Goal: Check status: Check status

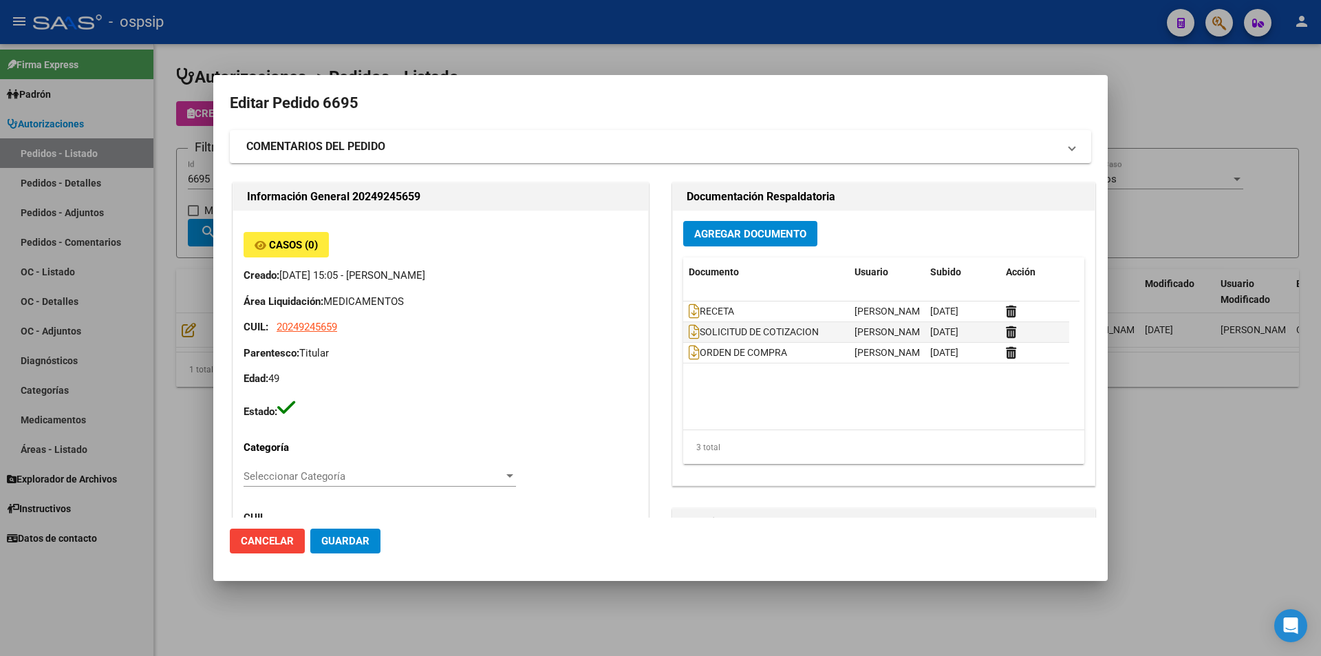
scroll to position [0, 26]
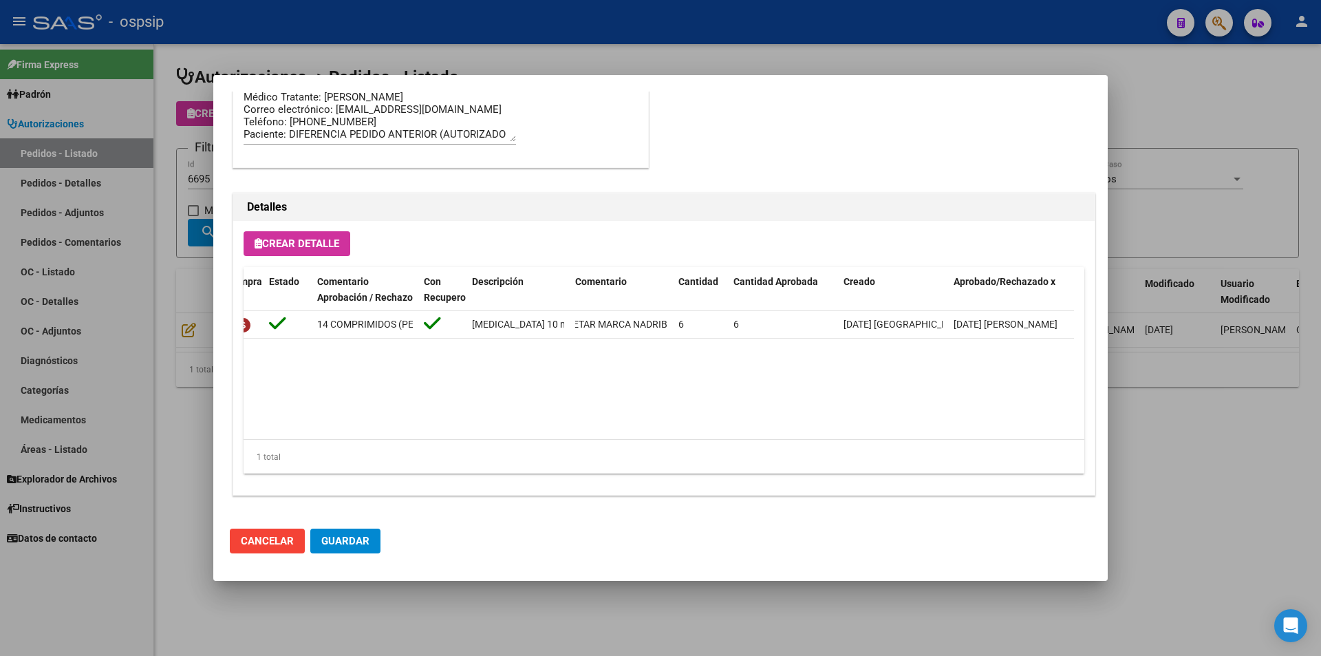
click at [107, 282] on div at bounding box center [660, 328] width 1321 height 656
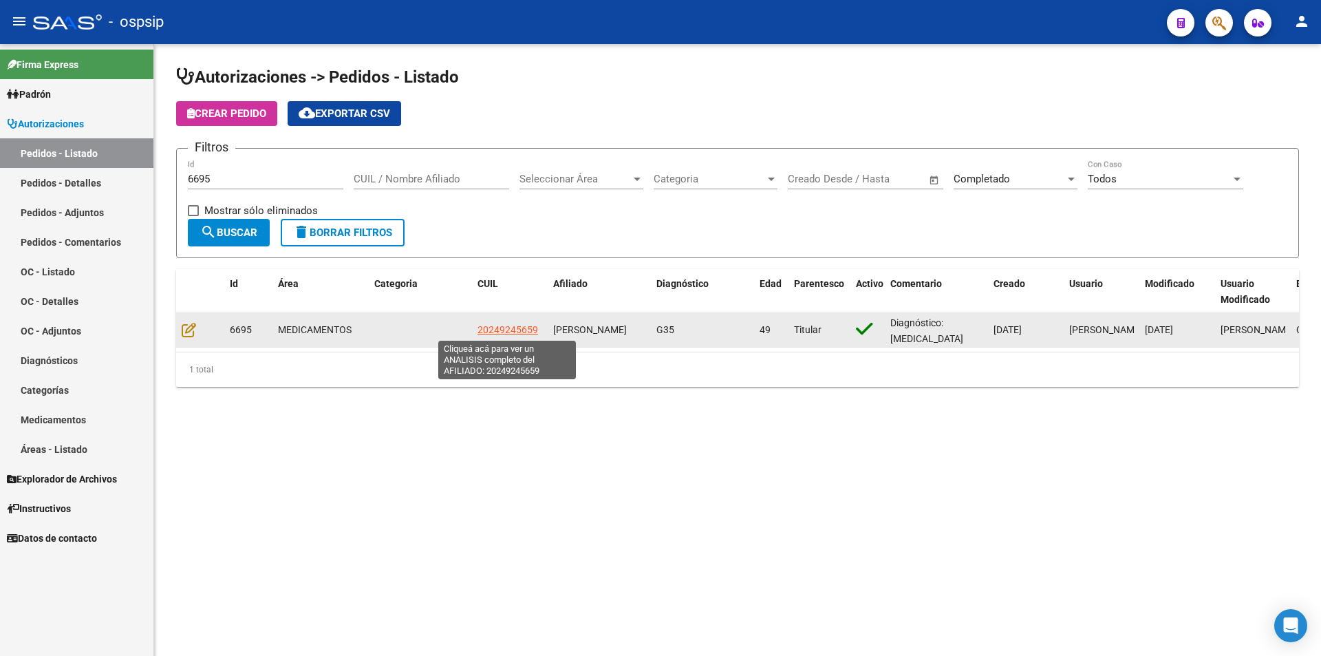
click at [530, 325] on span "20249245659" at bounding box center [508, 329] width 61 height 11
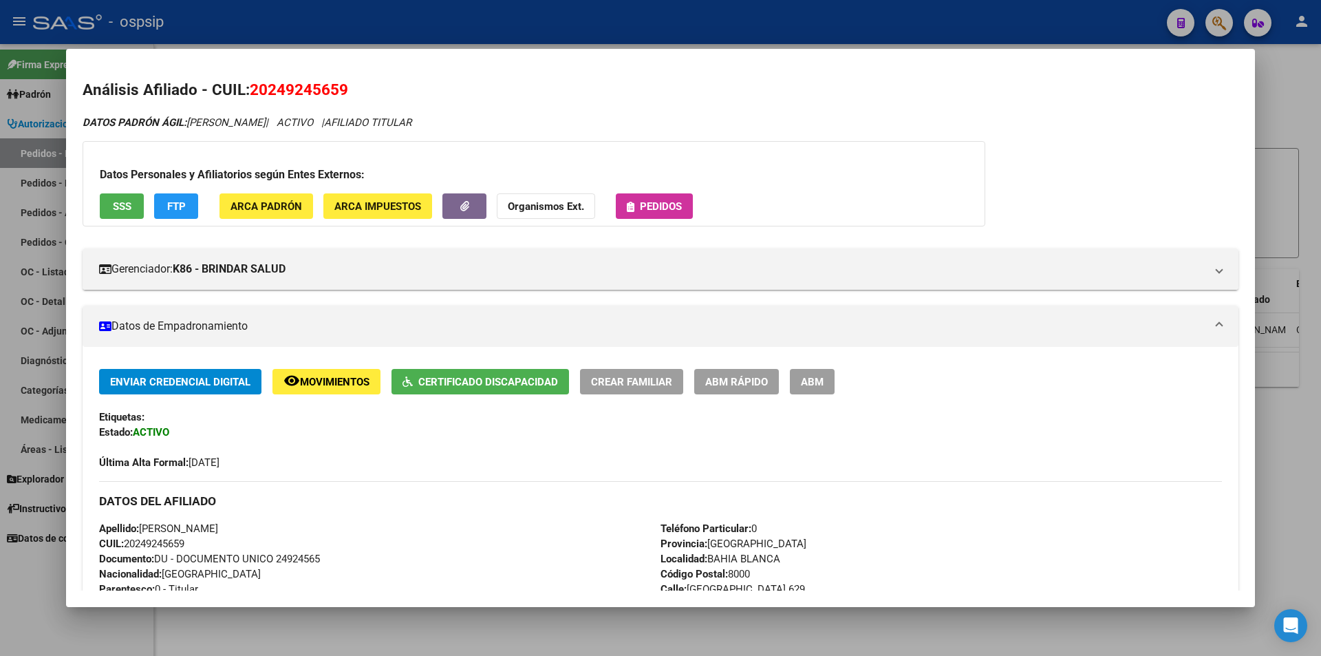
click at [675, 208] on span "Pedidos" at bounding box center [661, 206] width 42 height 12
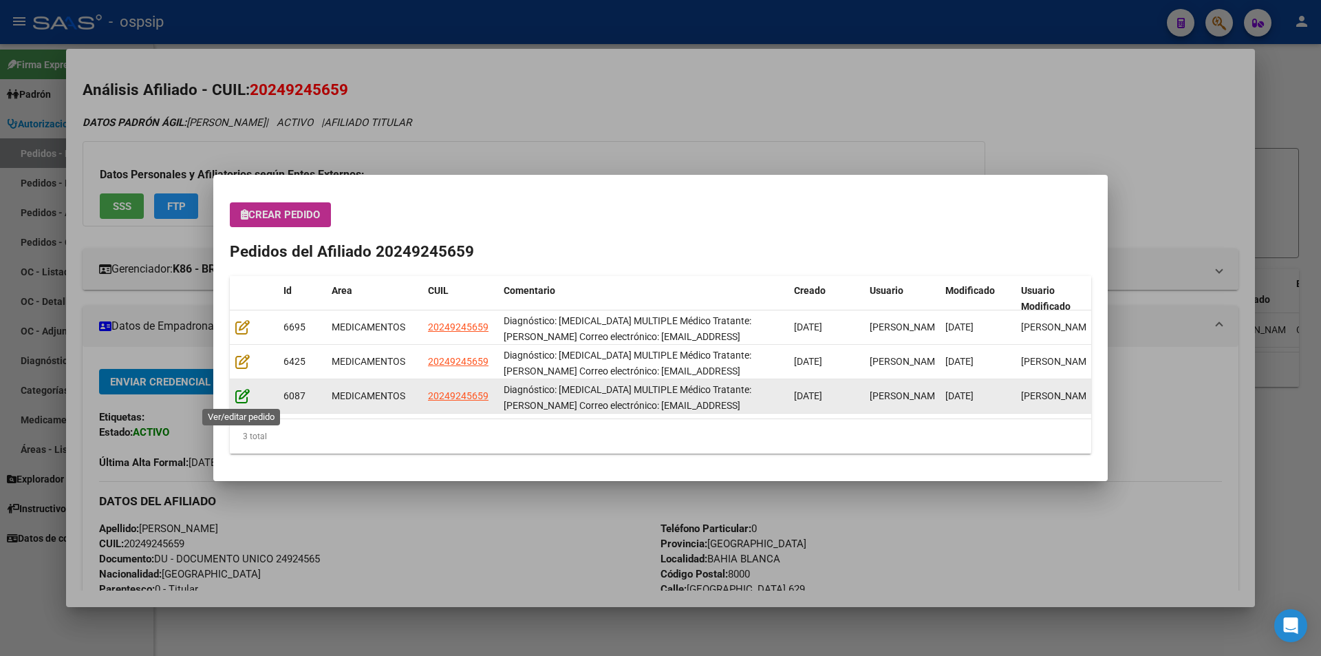
click at [239, 391] on icon at bounding box center [242, 395] width 14 height 15
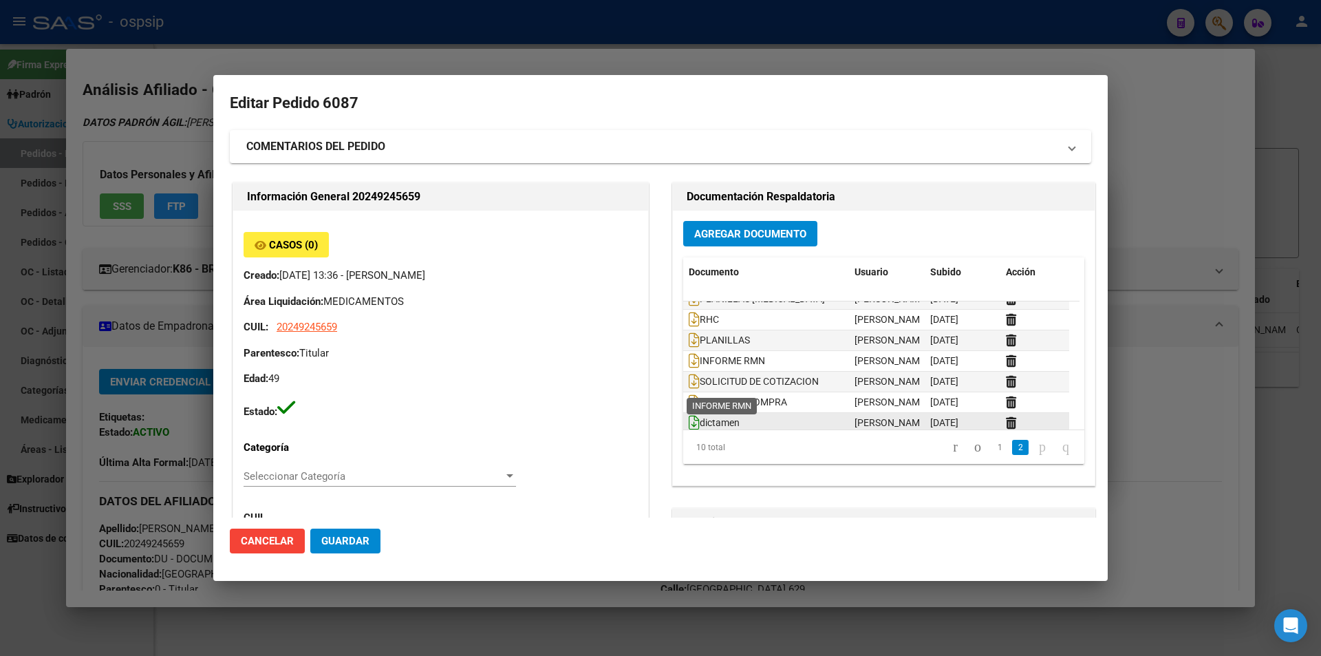
scroll to position [83, 0]
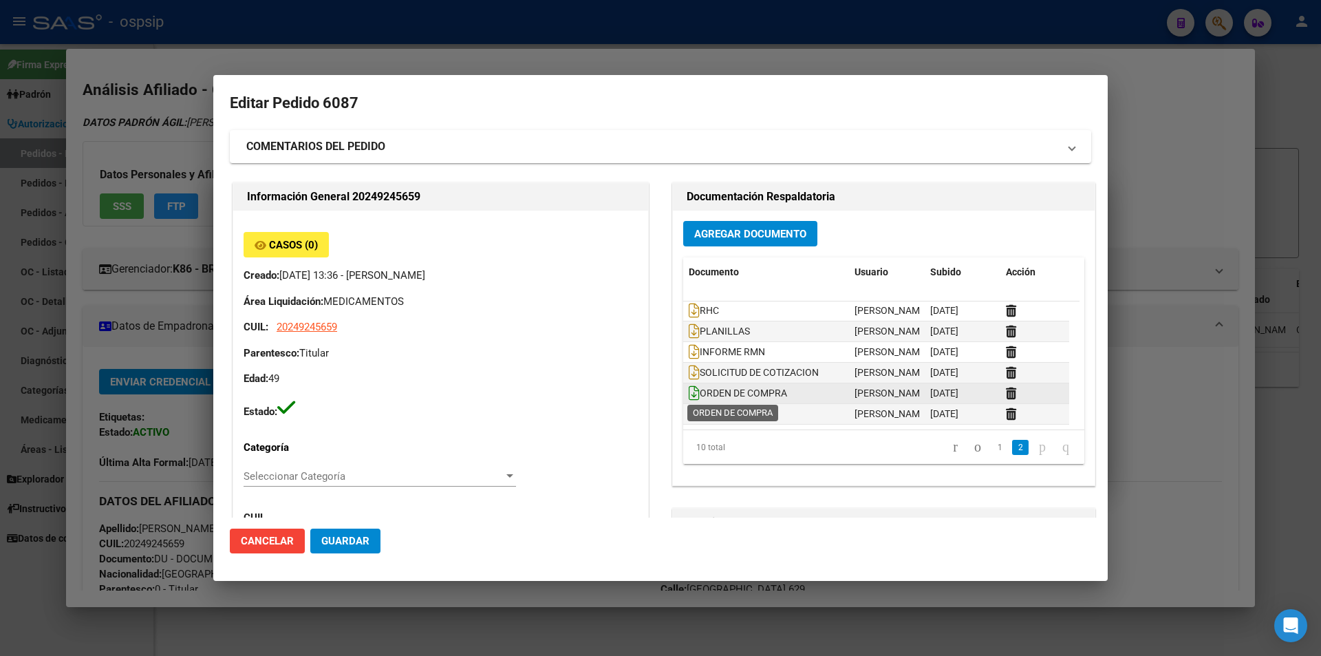
click at [689, 391] on icon at bounding box center [694, 392] width 11 height 15
click at [34, 314] on div at bounding box center [660, 328] width 1321 height 656
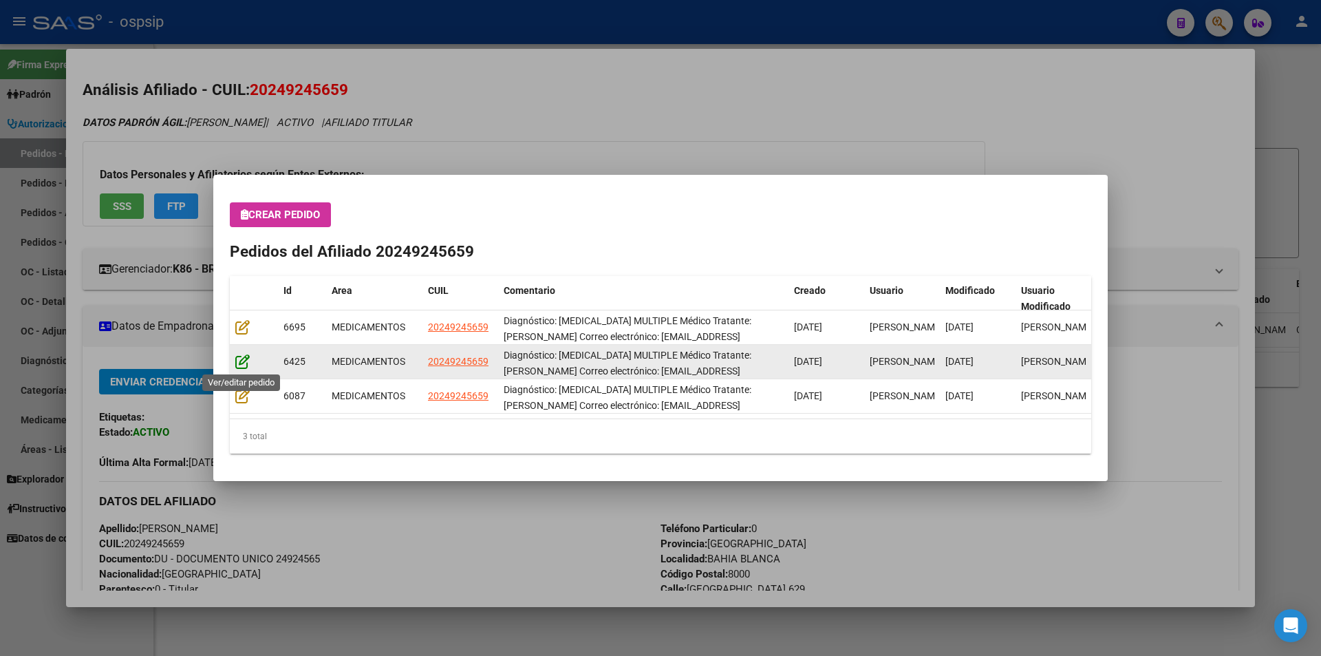
click at [242, 367] on icon at bounding box center [242, 361] width 14 height 15
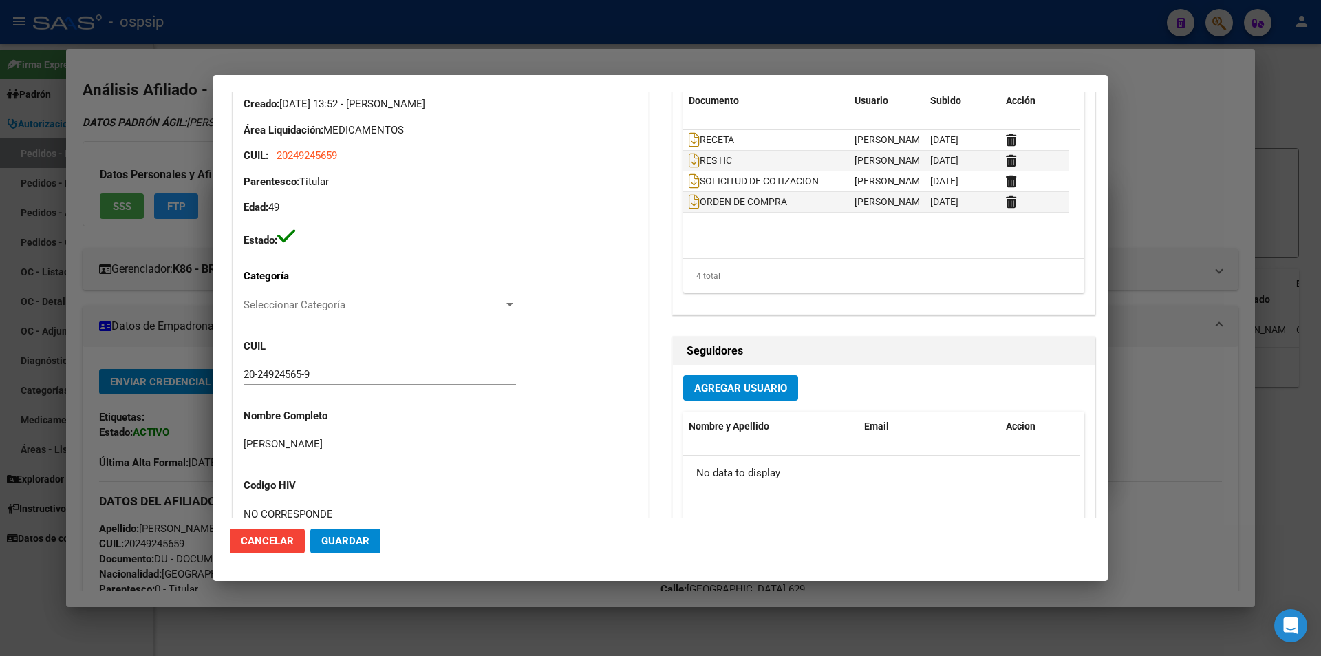
scroll to position [69, 0]
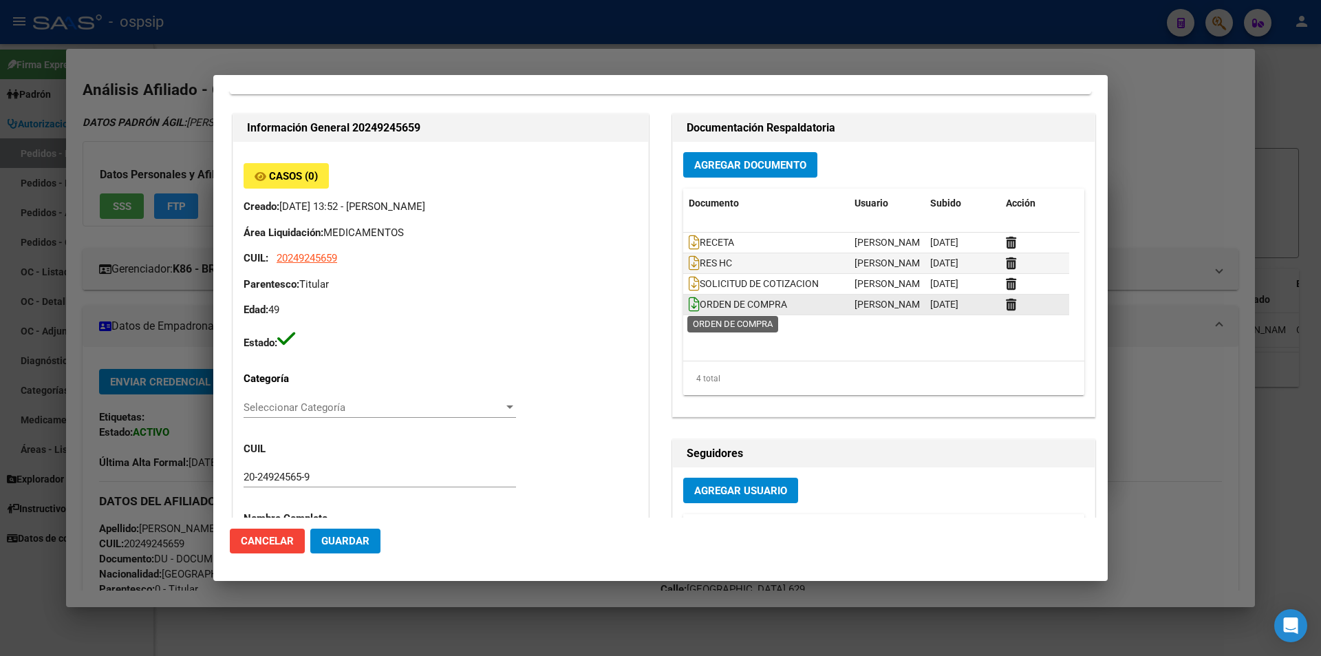
click at [692, 308] on icon at bounding box center [694, 304] width 11 height 15
click at [131, 325] on div at bounding box center [660, 328] width 1321 height 656
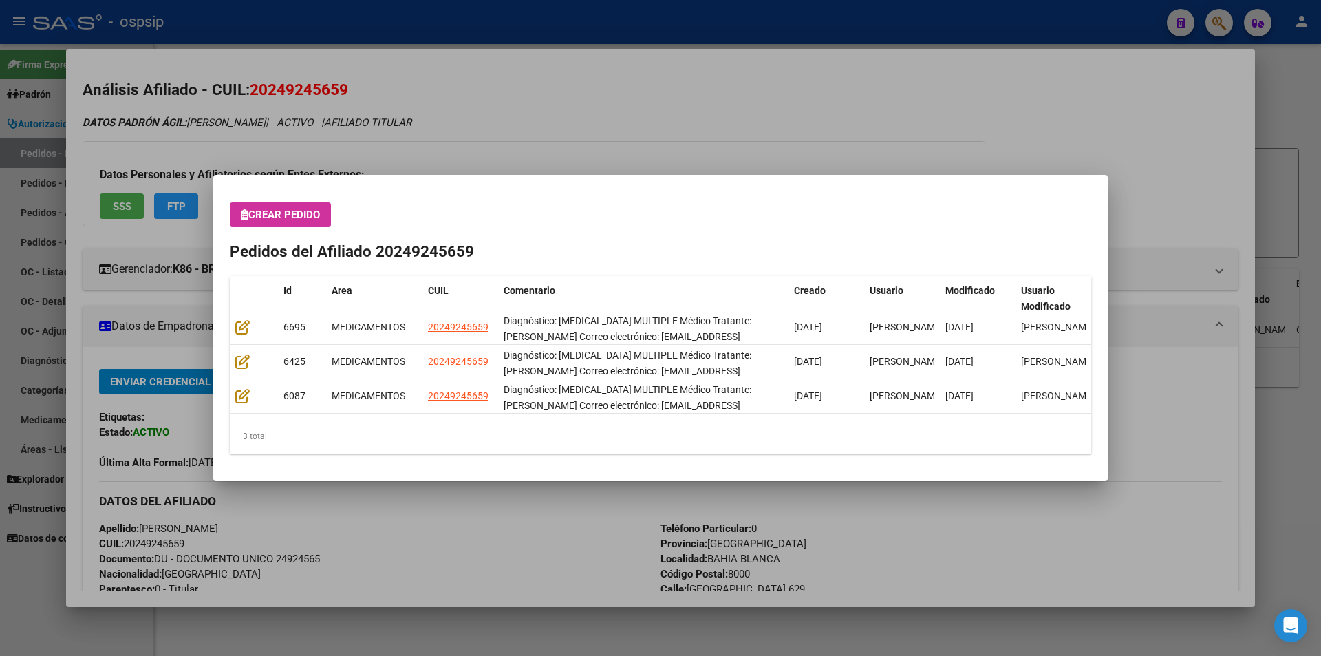
click at [0, 213] on div at bounding box center [660, 328] width 1321 height 656
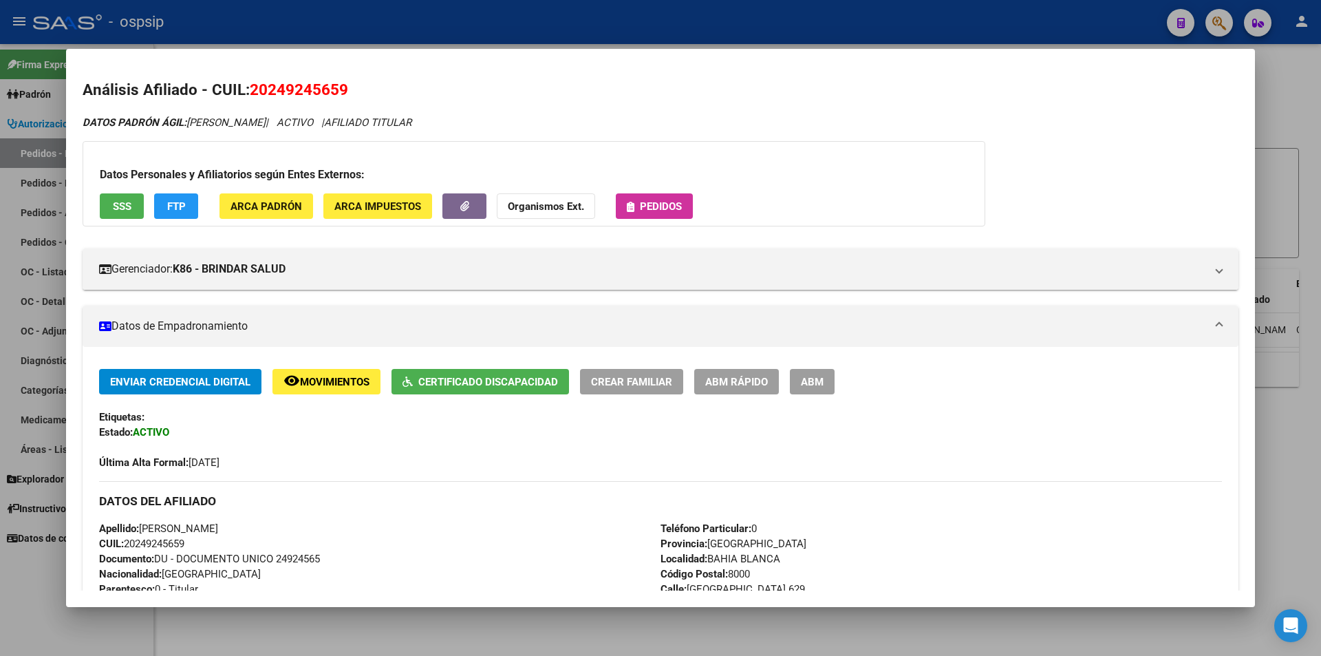
click at [0, 213] on div at bounding box center [660, 328] width 1321 height 656
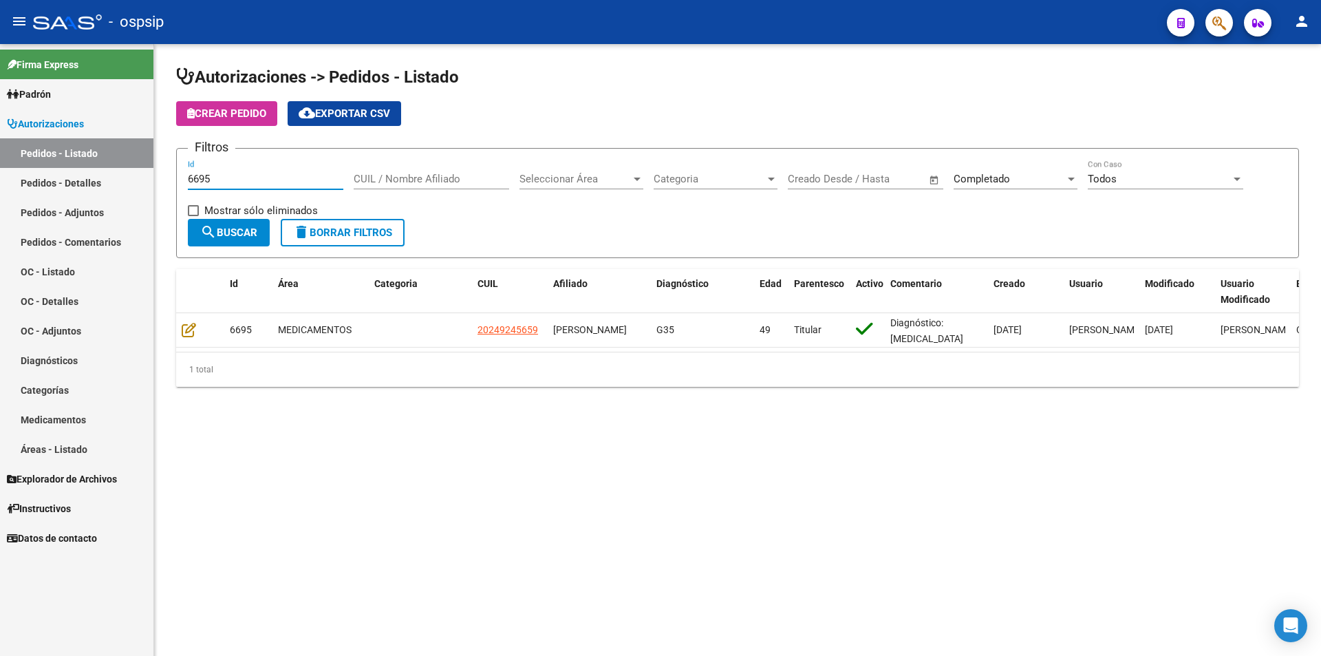
drag, startPoint x: 261, startPoint y: 178, endPoint x: 0, endPoint y: 204, distance: 262.8
click at [0, 204] on mat-sidenav-container "Firma Express Padrón Afiliados Empadronados Movimientos de Afiliados Padrón Ági…" at bounding box center [660, 350] width 1321 height 612
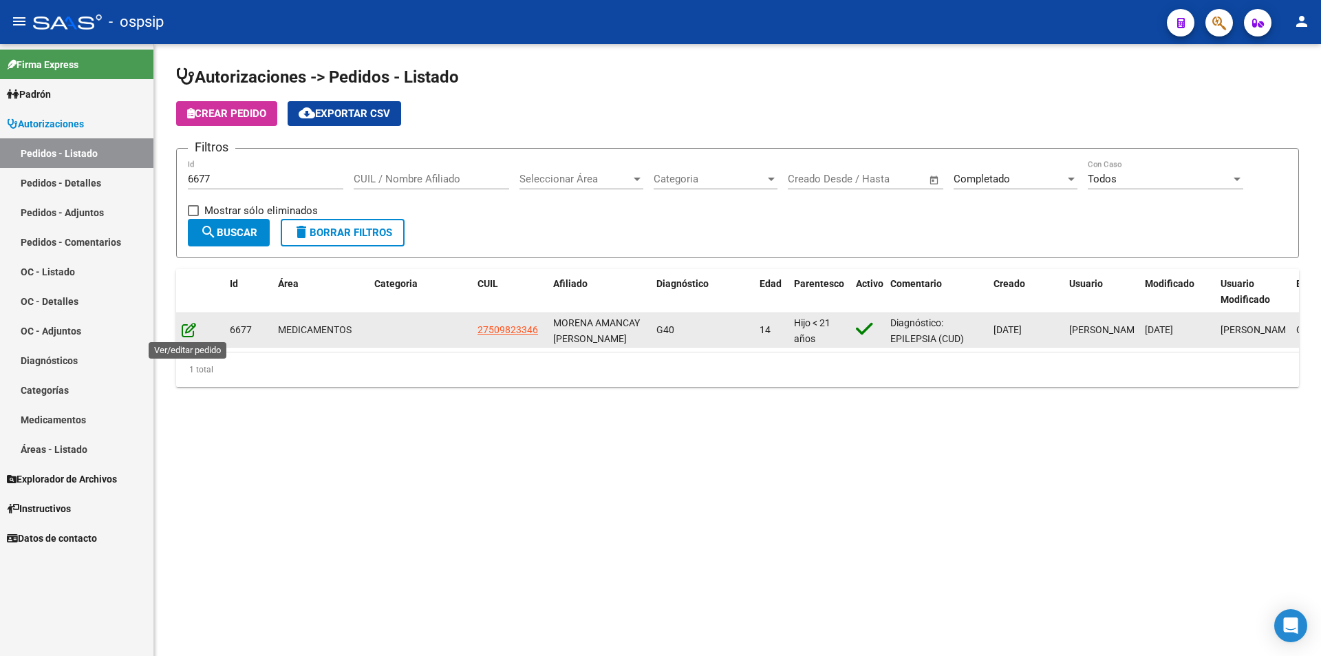
click at [187, 325] on icon at bounding box center [189, 329] width 14 height 15
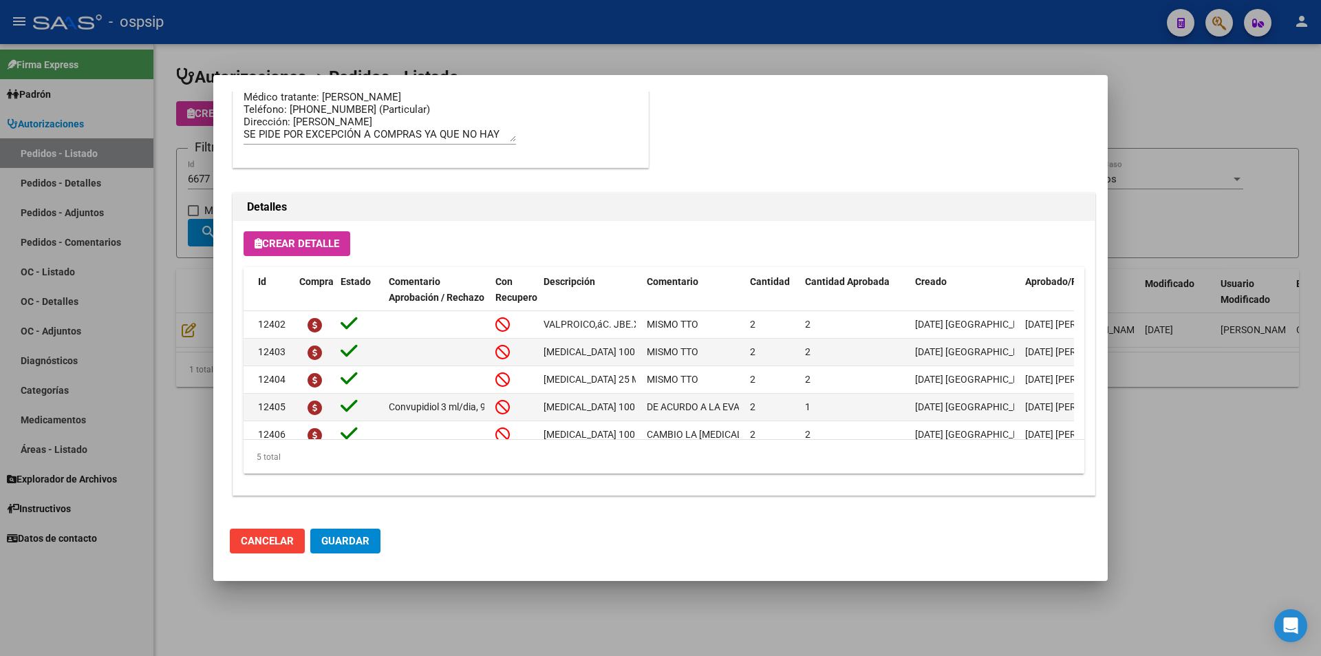
scroll to position [0, 0]
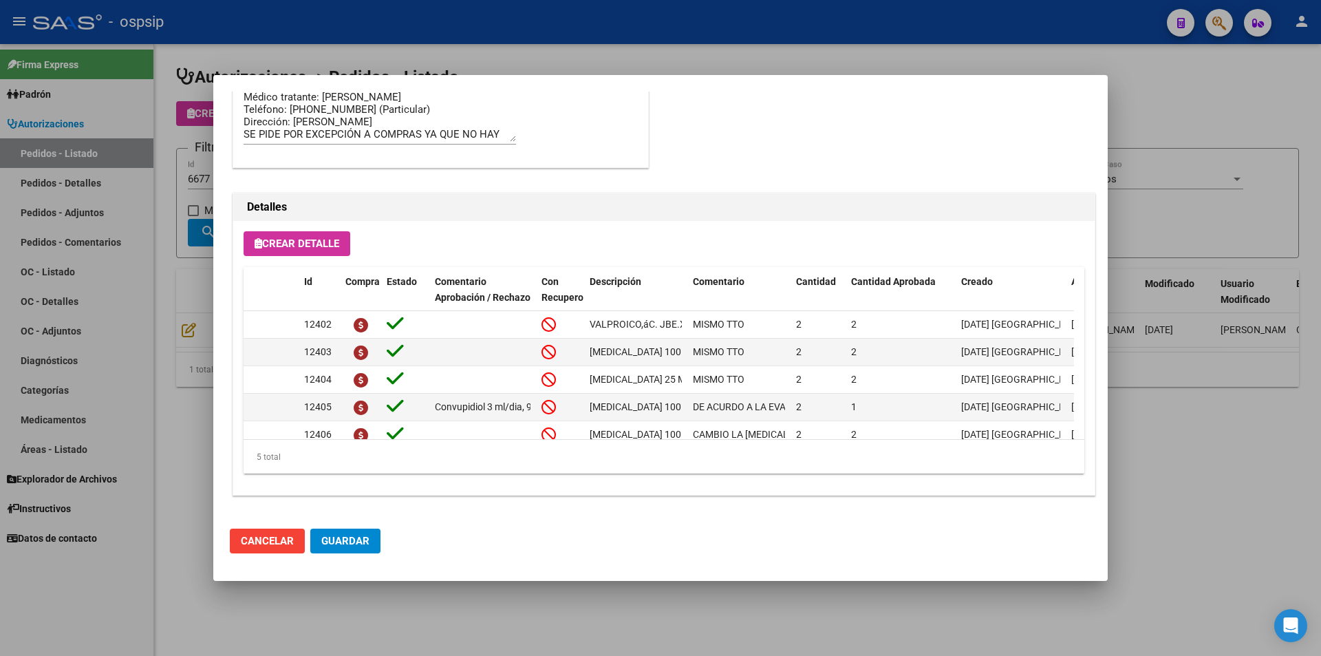
click at [164, 356] on div at bounding box center [660, 328] width 1321 height 656
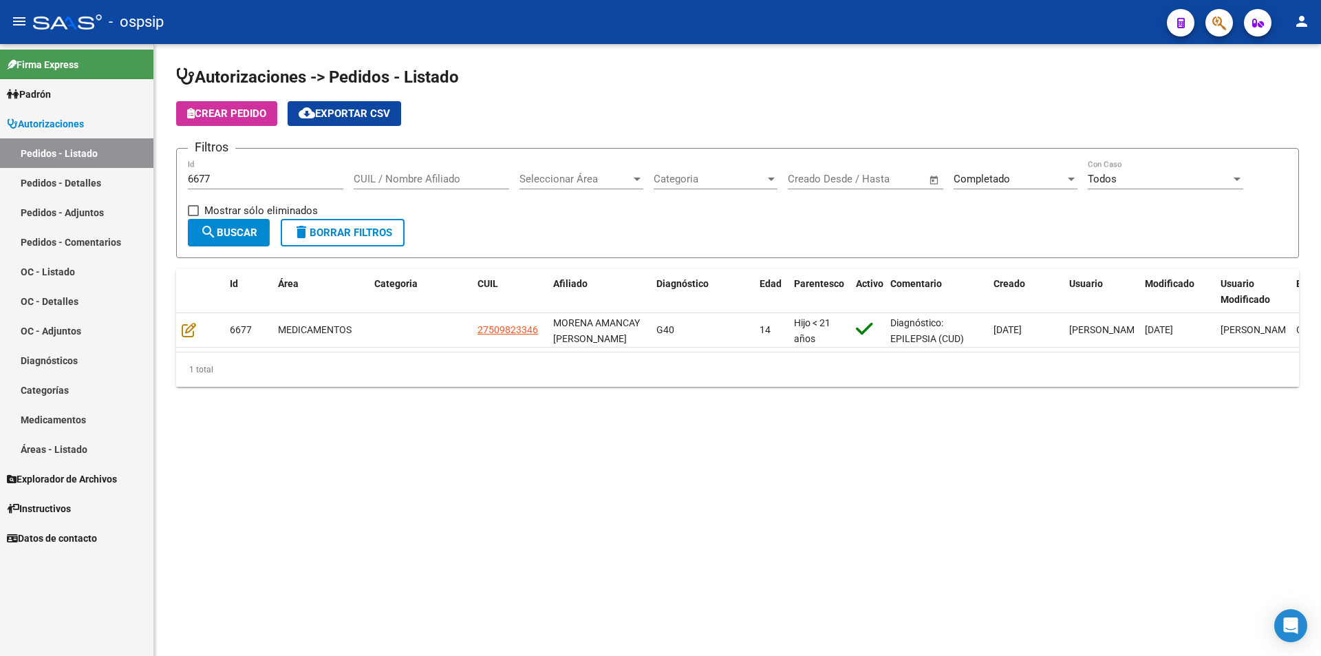
click at [219, 199] on div "6677 Id" at bounding box center [266, 181] width 156 height 43
drag, startPoint x: 231, startPoint y: 173, endPoint x: 76, endPoint y: 176, distance: 154.9
click at [76, 176] on mat-sidenav-container "Firma Express Padrón Afiliados Empadronados Movimientos de Afiliados Padrón Ági…" at bounding box center [660, 350] width 1321 height 612
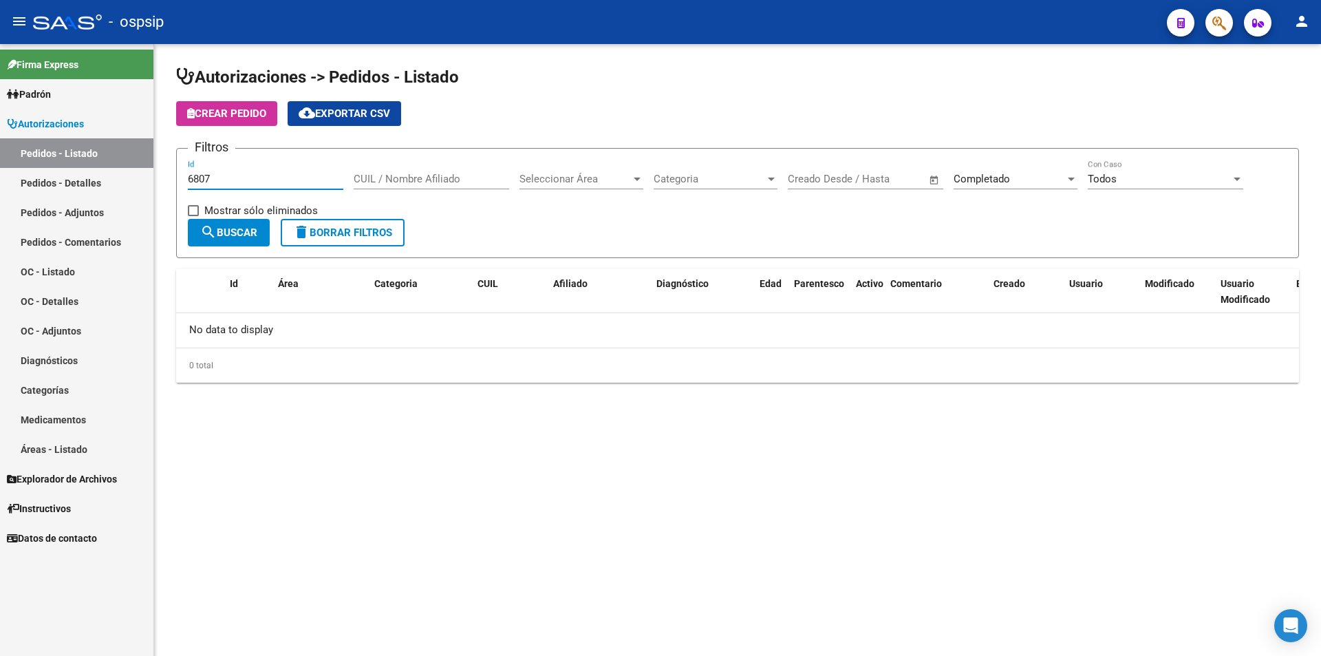
type input "6807"
click at [1020, 180] on div "Completado" at bounding box center [1009, 179] width 111 height 12
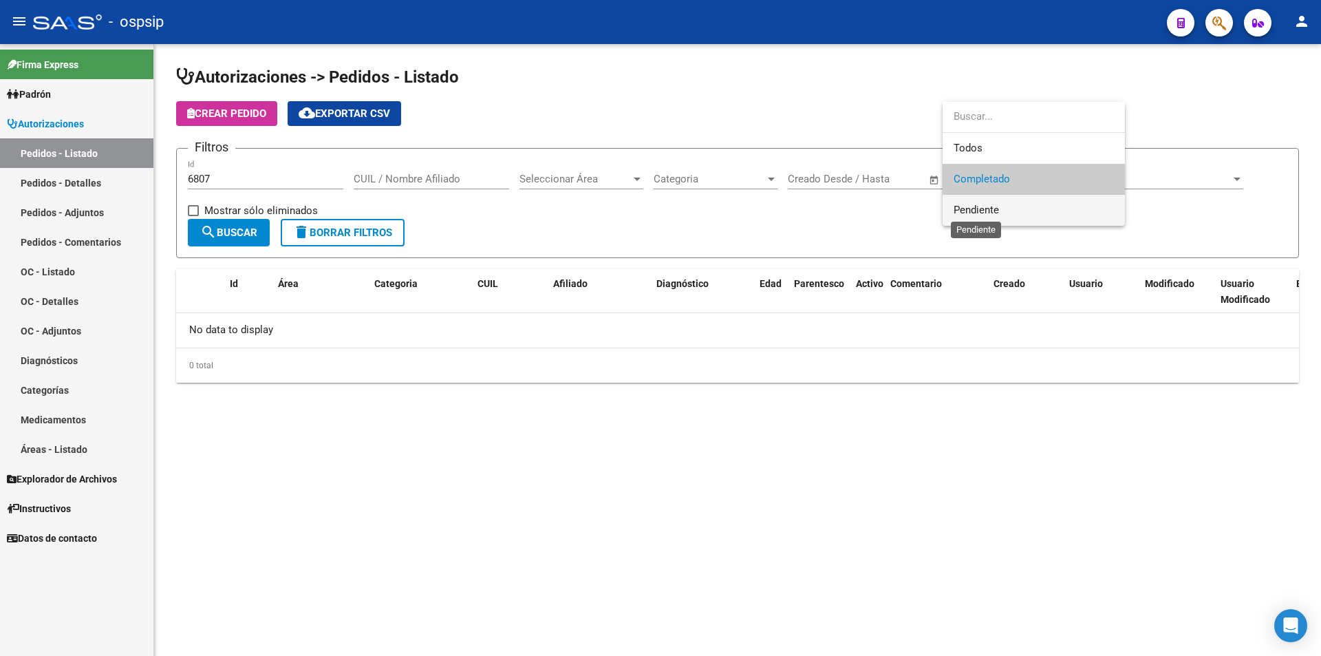
click at [976, 206] on span "Pendiente" at bounding box center [976, 210] width 45 height 12
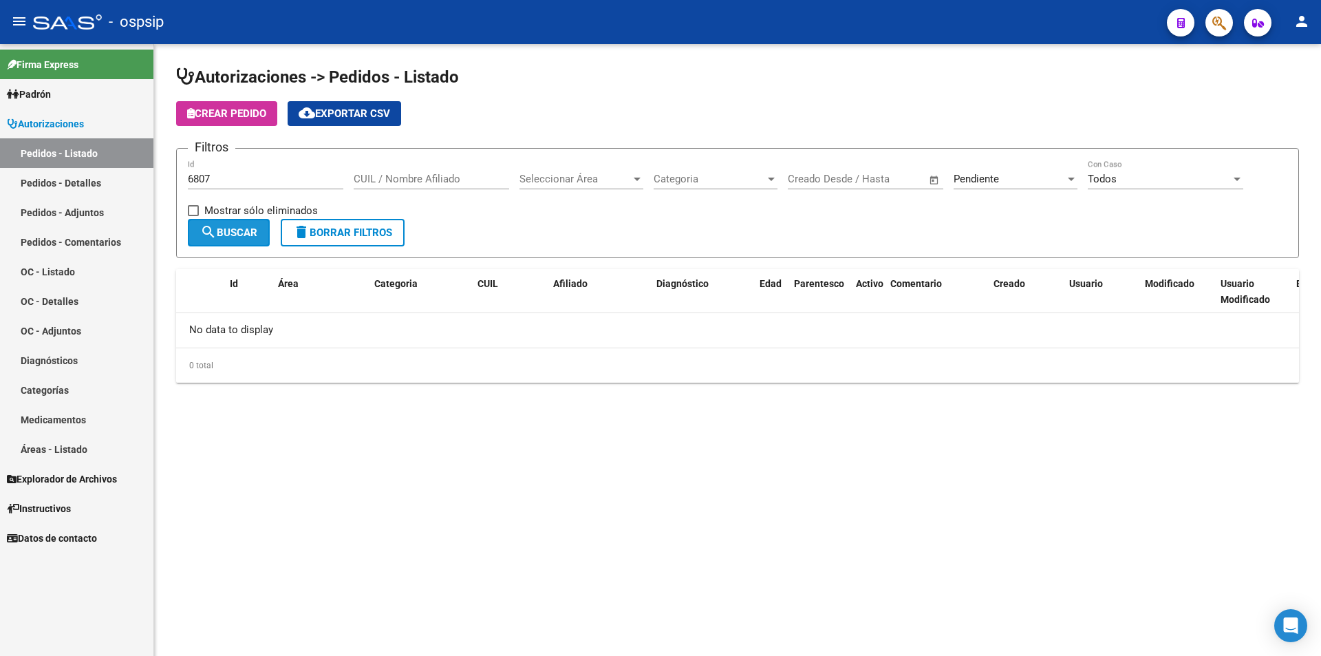
click at [248, 227] on span "search Buscar" at bounding box center [228, 232] width 57 height 12
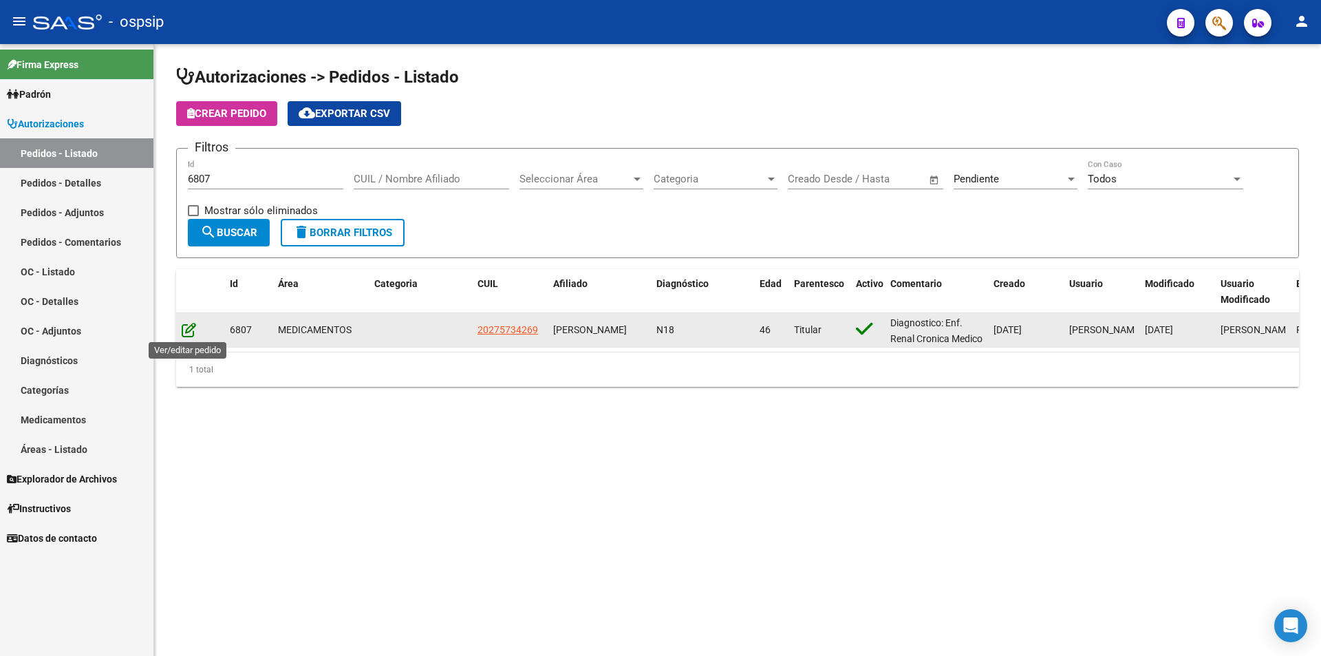
click at [189, 327] on icon at bounding box center [189, 329] width 14 height 15
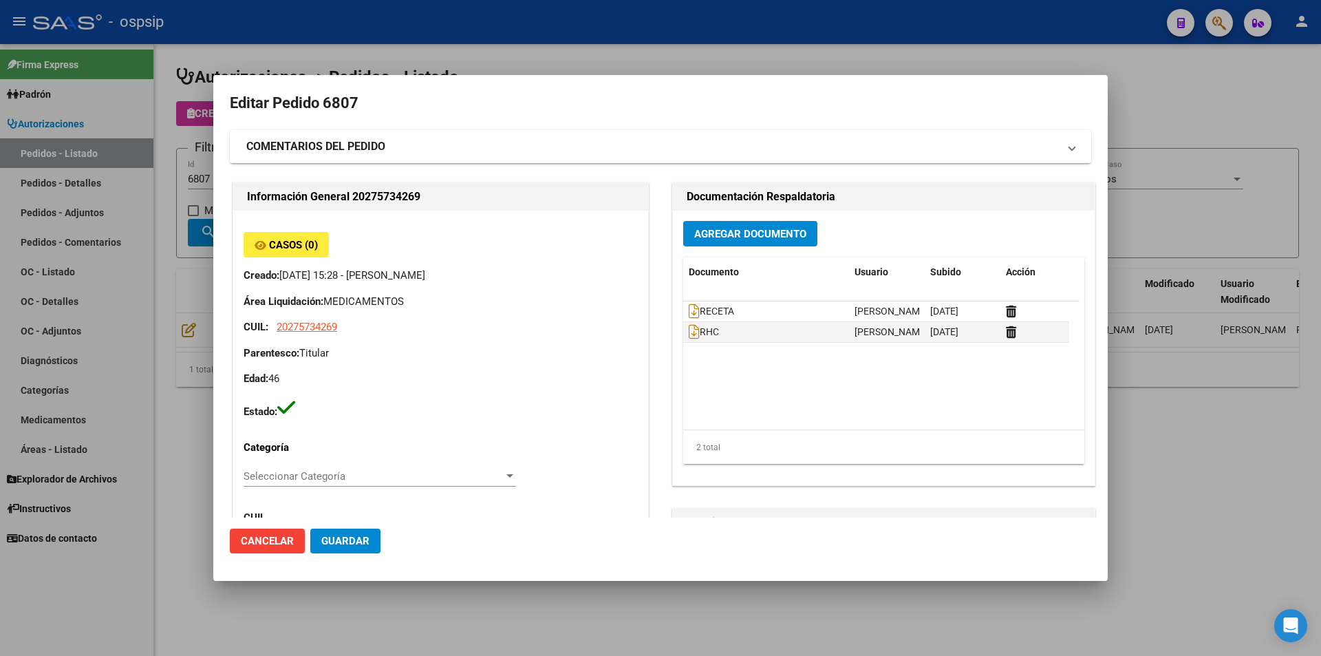
click at [207, 343] on div at bounding box center [660, 328] width 1321 height 656
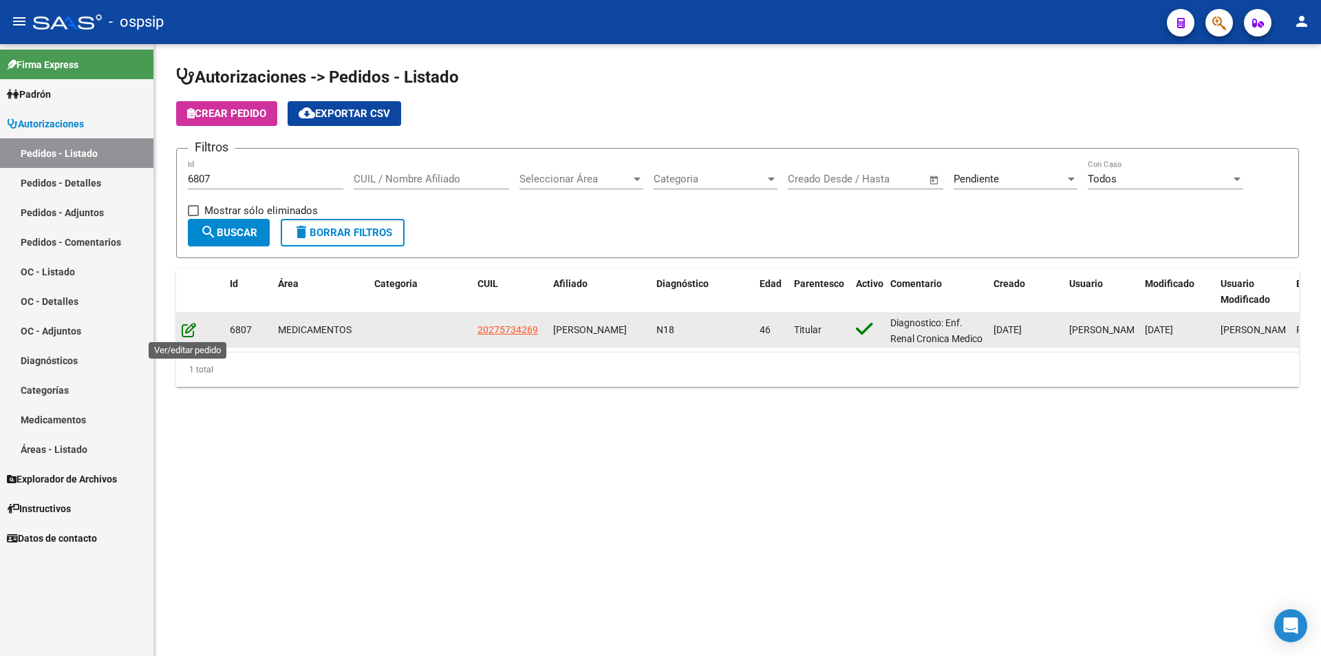
click at [191, 334] on icon at bounding box center [189, 329] width 14 height 15
